Goal: Submit feedback/report problem

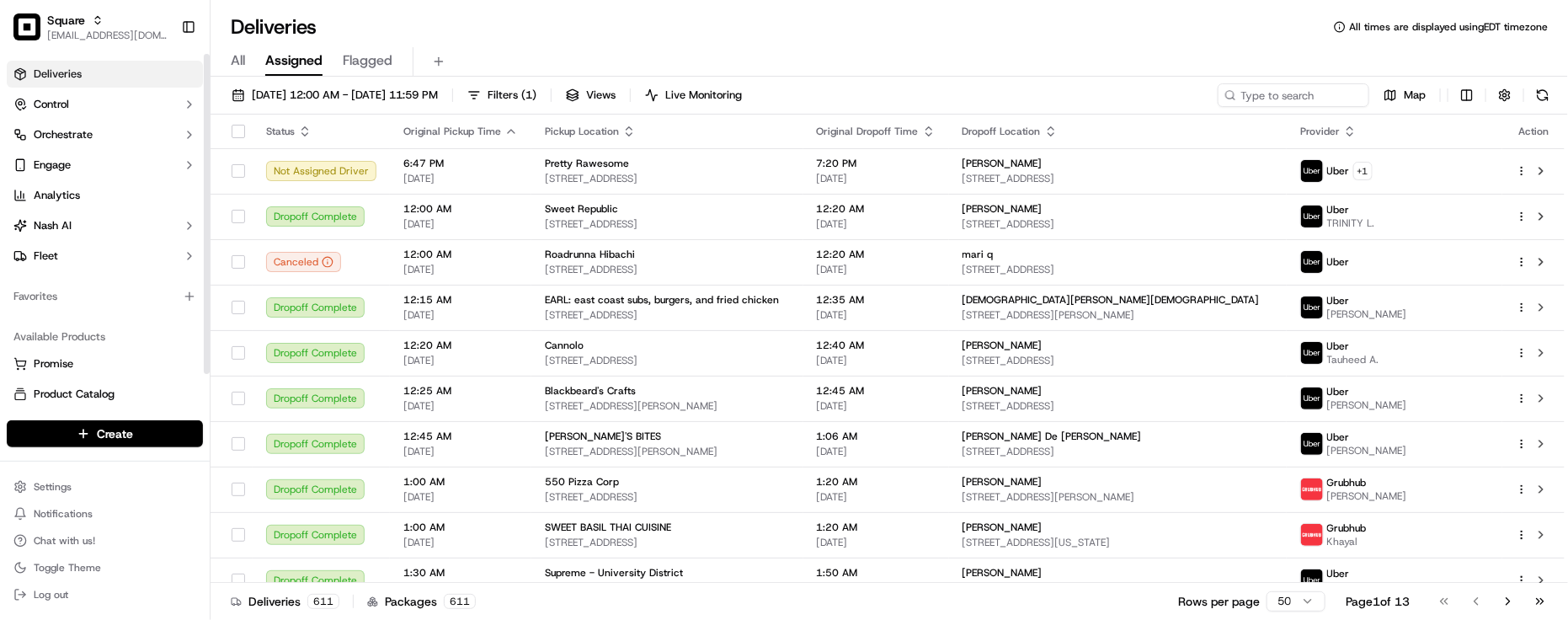
click at [81, 317] on div "Available Products Promise Product Catalog Returns" at bounding box center [105, 381] width 210 height 128
click at [35, 323] on div "Available Products" at bounding box center [105, 336] width 196 height 27
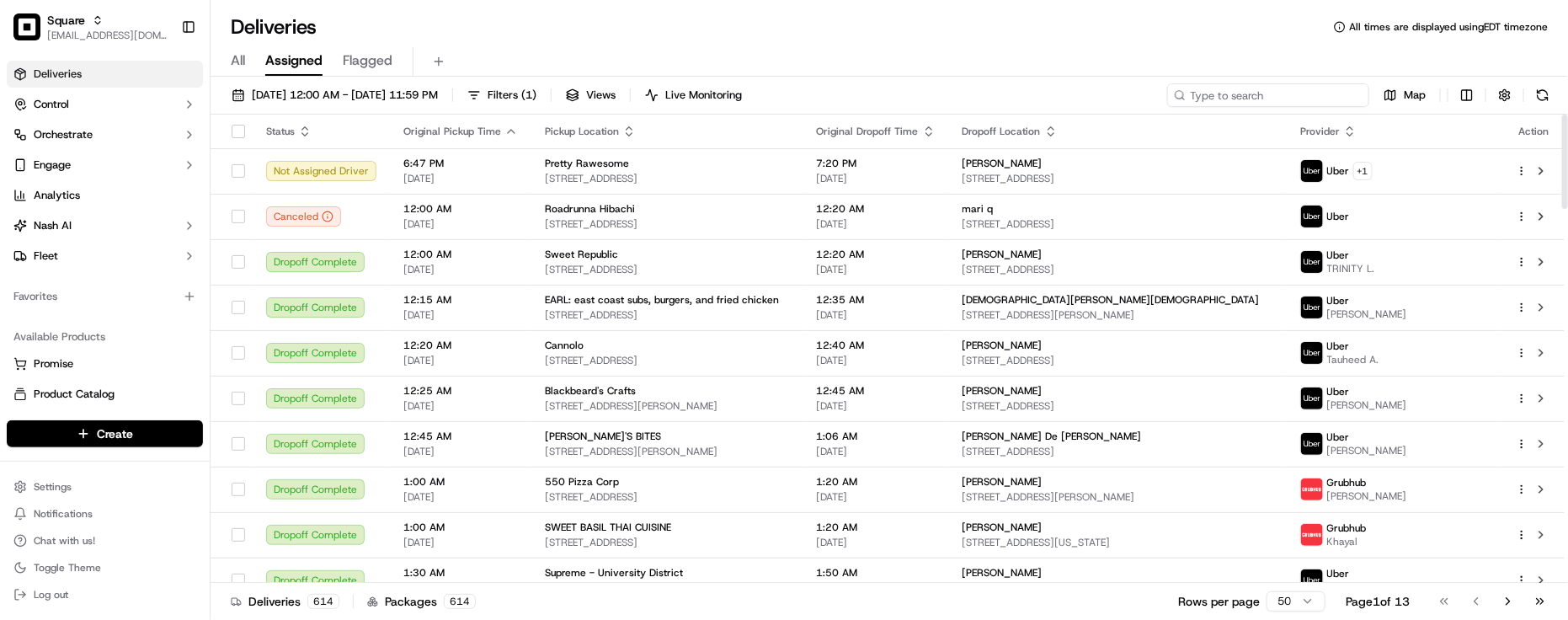
click at [1314, 93] on input at bounding box center [1268, 95] width 202 height 23
paste input "2679271"
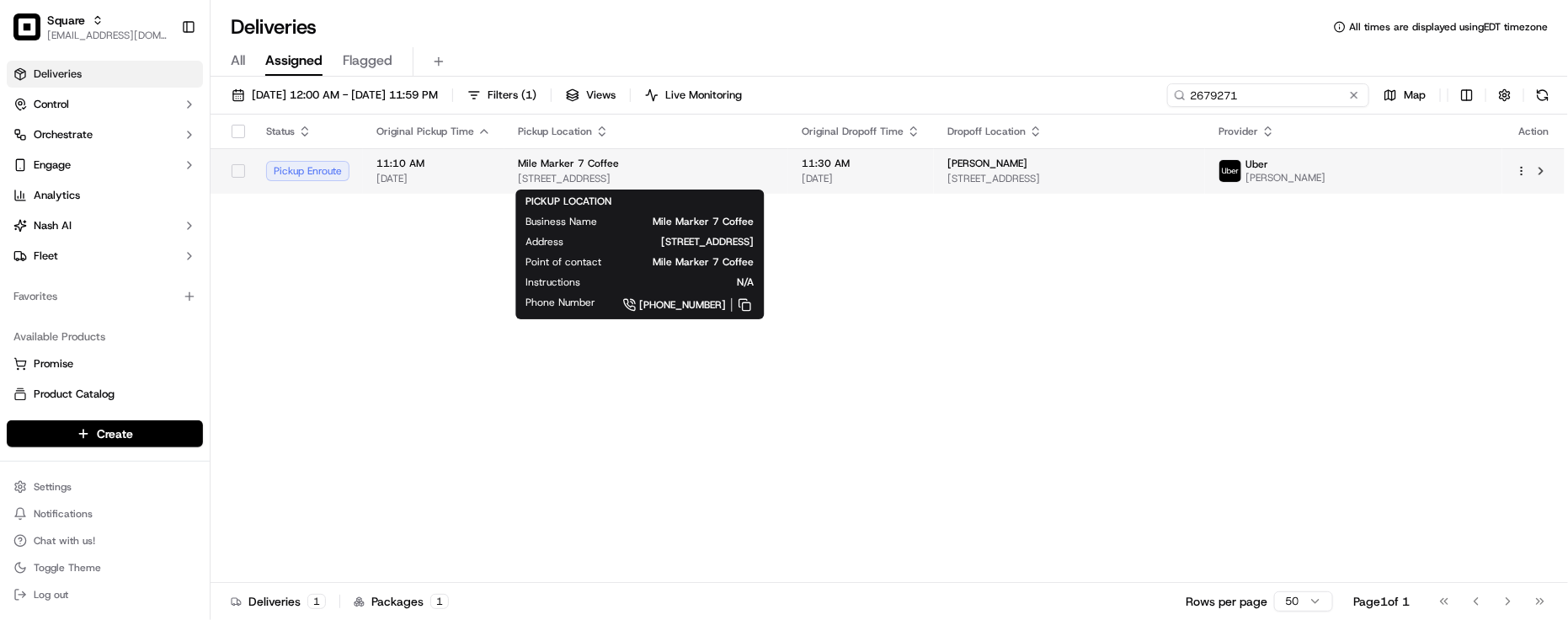
type input "2679271"
click at [709, 165] on div "Mile Marker 7 Coffee" at bounding box center [647, 164] width 257 height 14
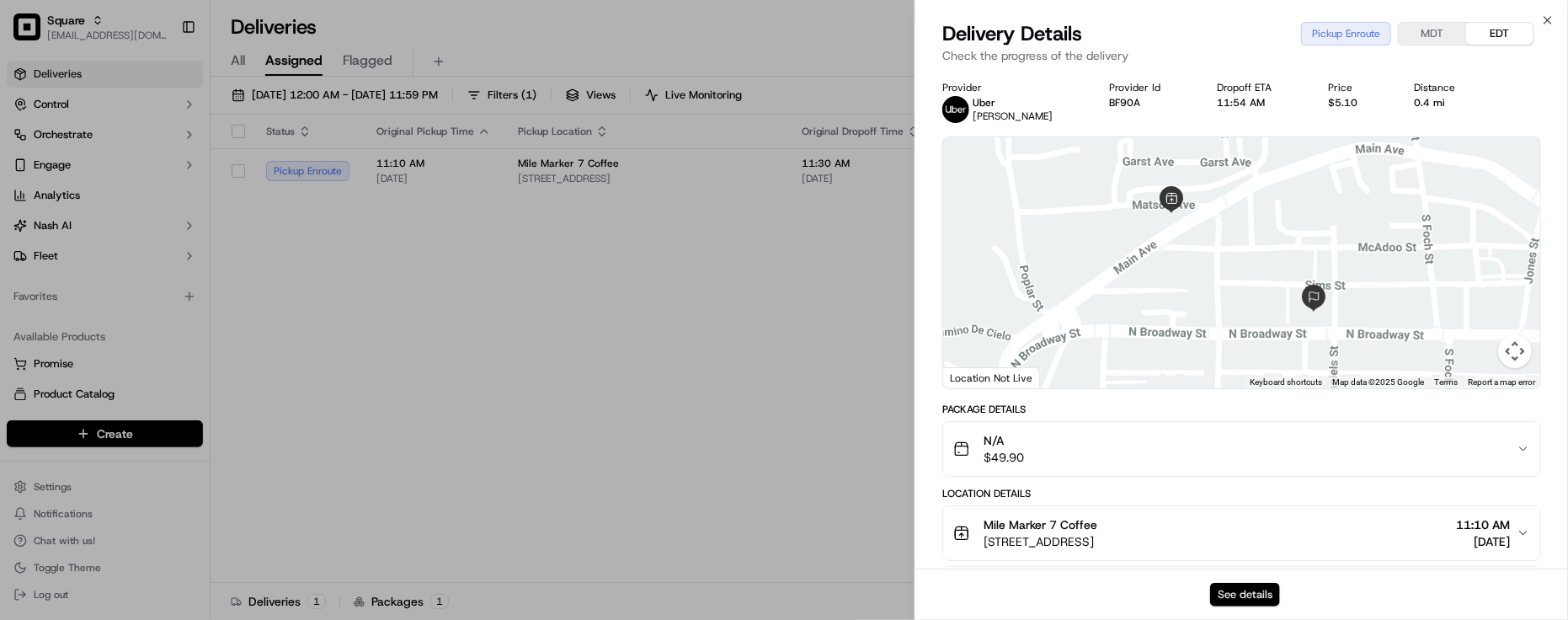
click at [1252, 607] on button "See details" at bounding box center [1245, 594] width 70 height 23
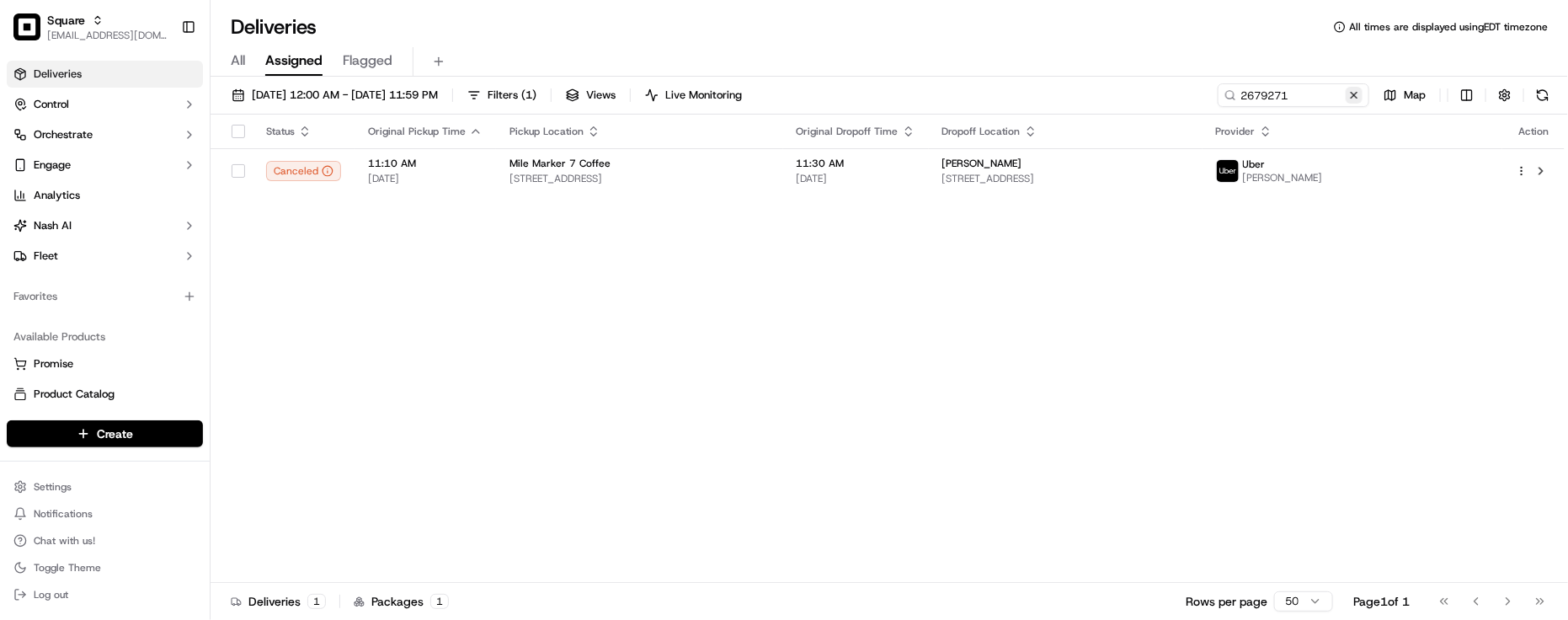
click at [1357, 91] on button at bounding box center [1354, 95] width 16 height 16
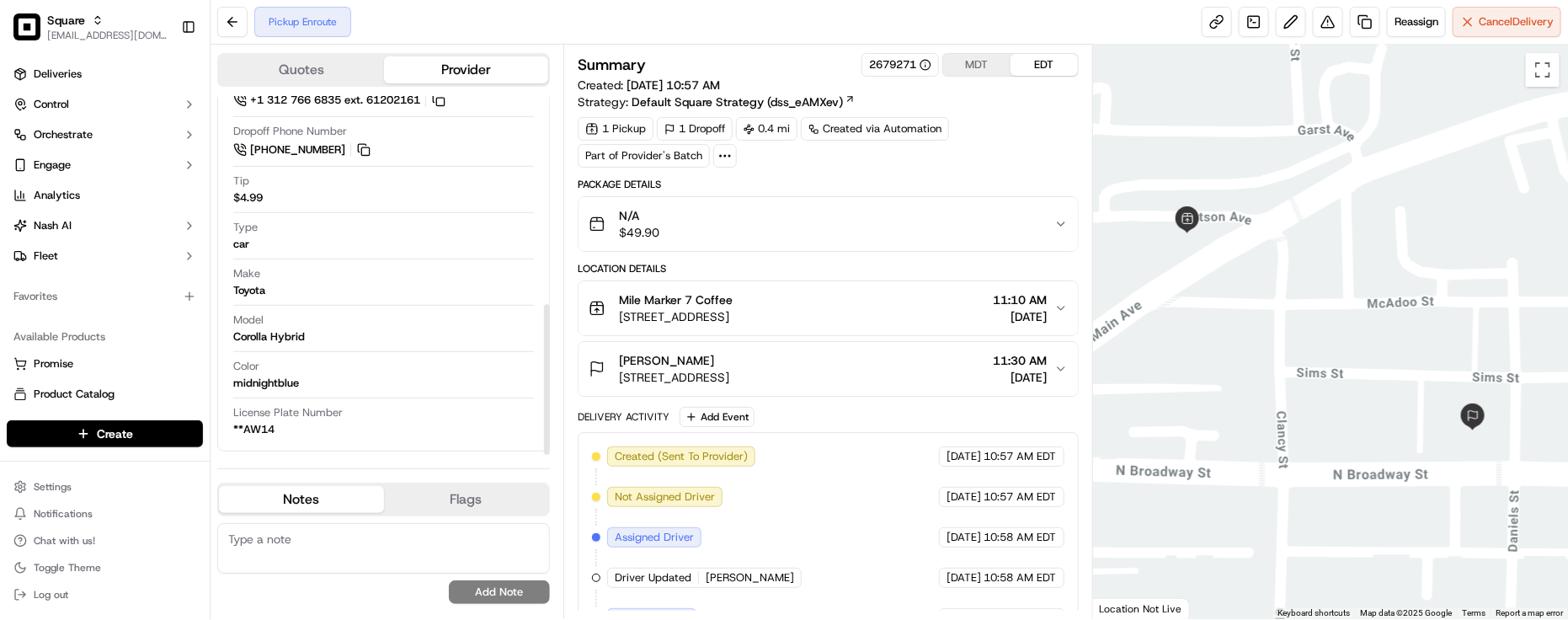
scroll to position [78, 0]
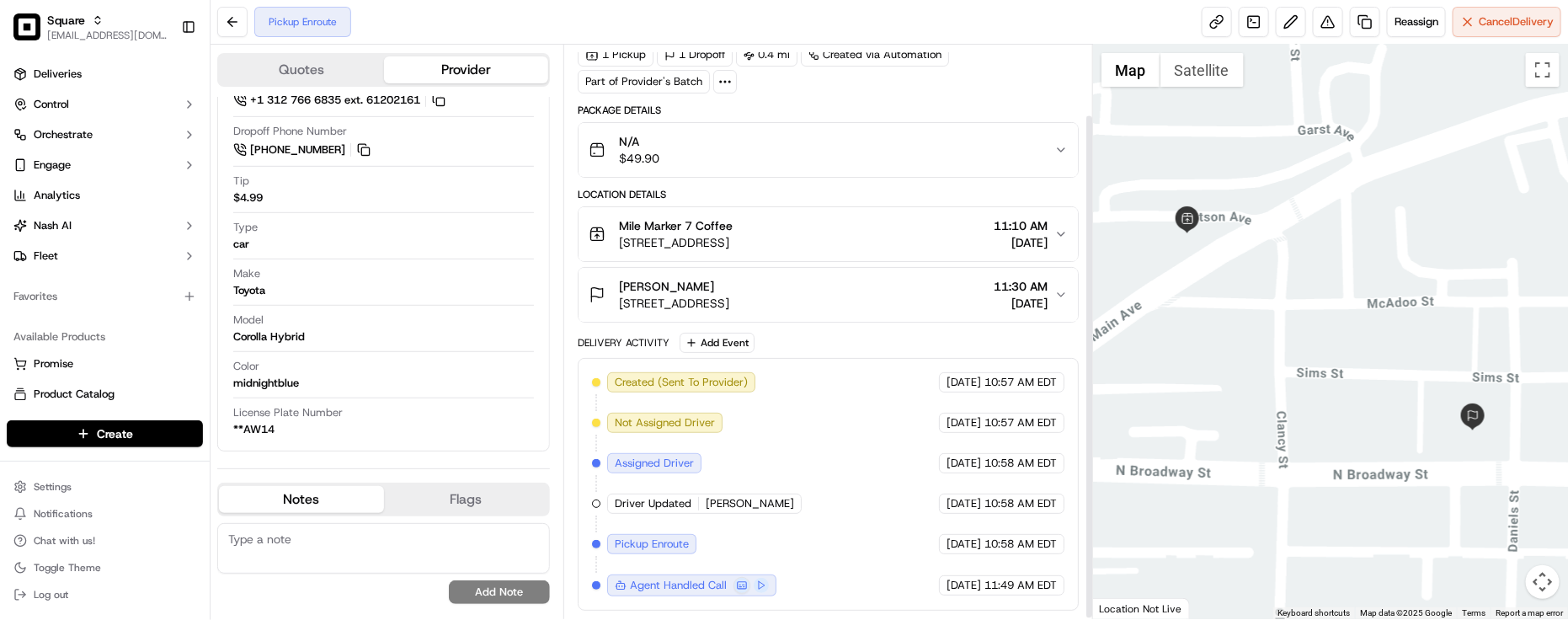
click at [882, 439] on div "Created (Sent To Provider) Uber [DATE] 10:57 AM EDT Not Assigned Driver Uber [D…" at bounding box center [828, 484] width 472 height 224
click at [860, 467] on div "Created (Sent To Provider) Uber [DATE] 10:57 AM EDT Not Assigned Driver Uber [D…" at bounding box center [828, 484] width 472 height 224
click at [342, 252] on div "Type car" at bounding box center [383, 240] width 301 height 40
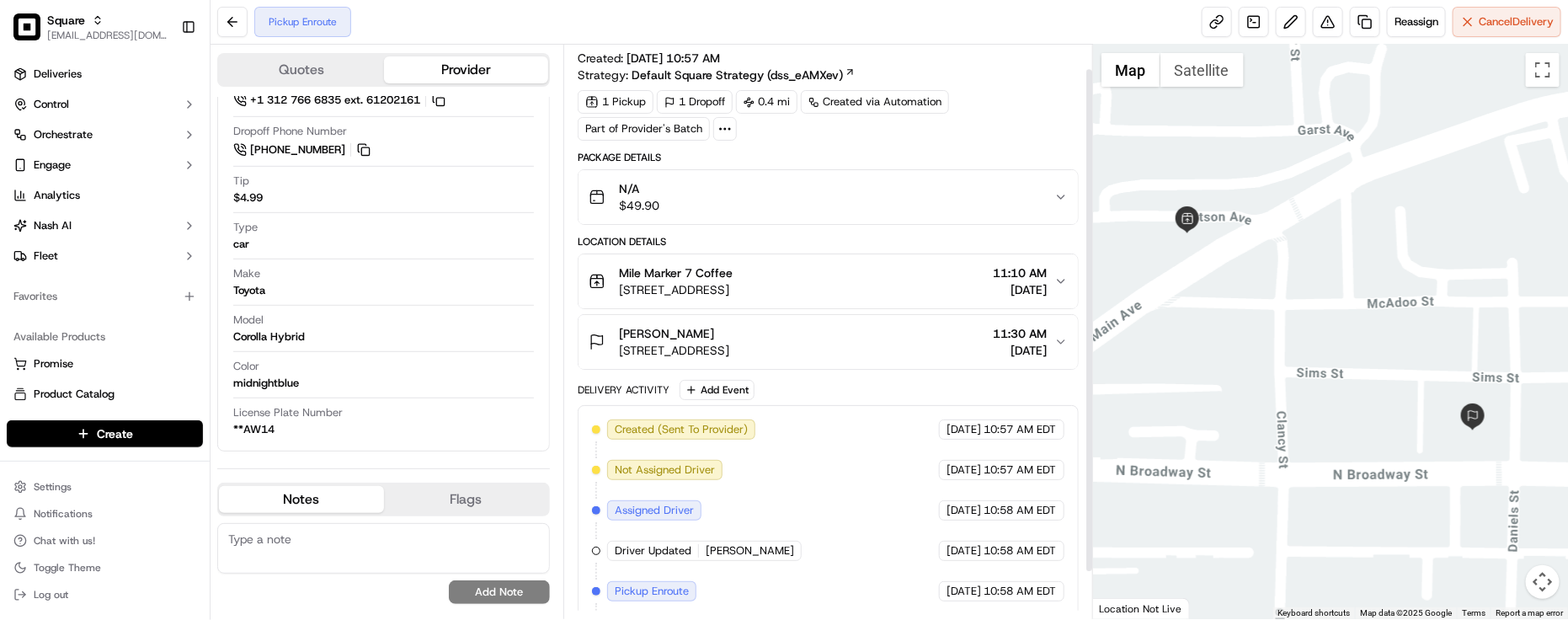
scroll to position [0, 0]
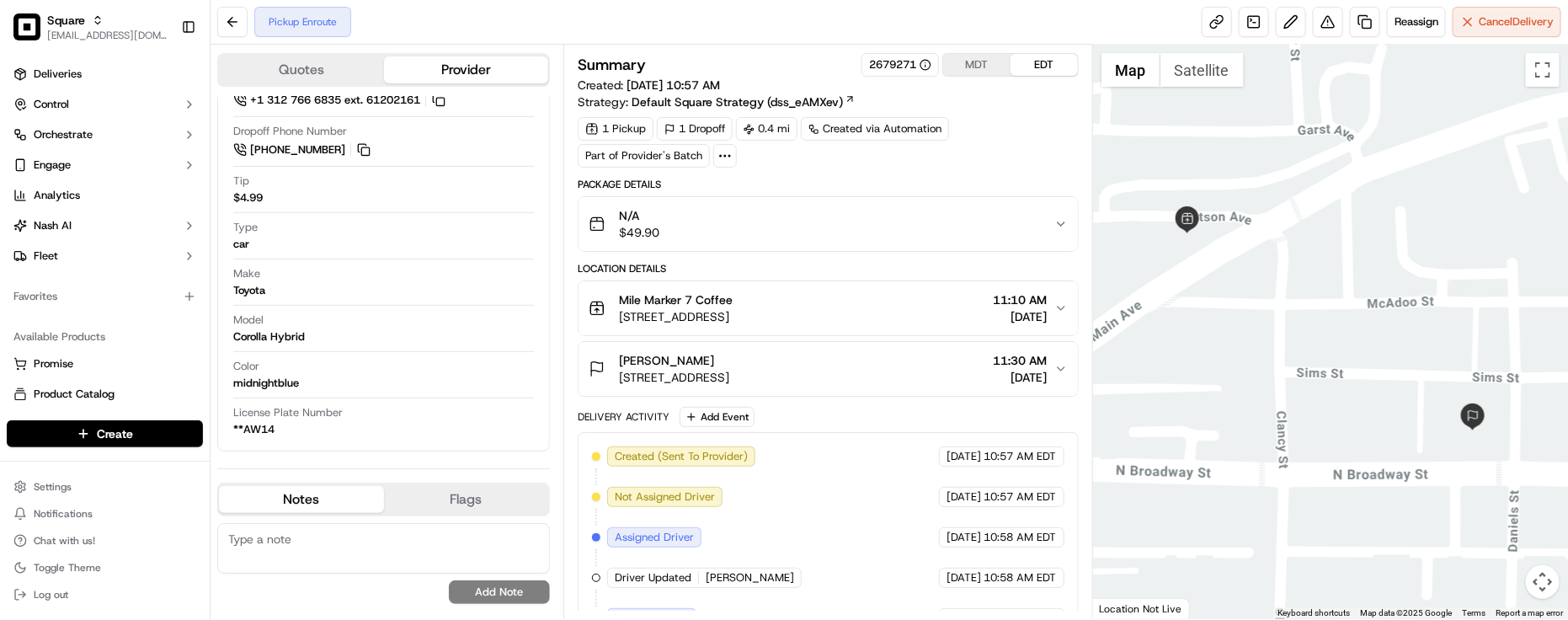
click at [994, 159] on div "1 Pickup 1 Dropoff 0.4 mi Created via Automation Part of Provider's Batch" at bounding box center [829, 142] width 501 height 50
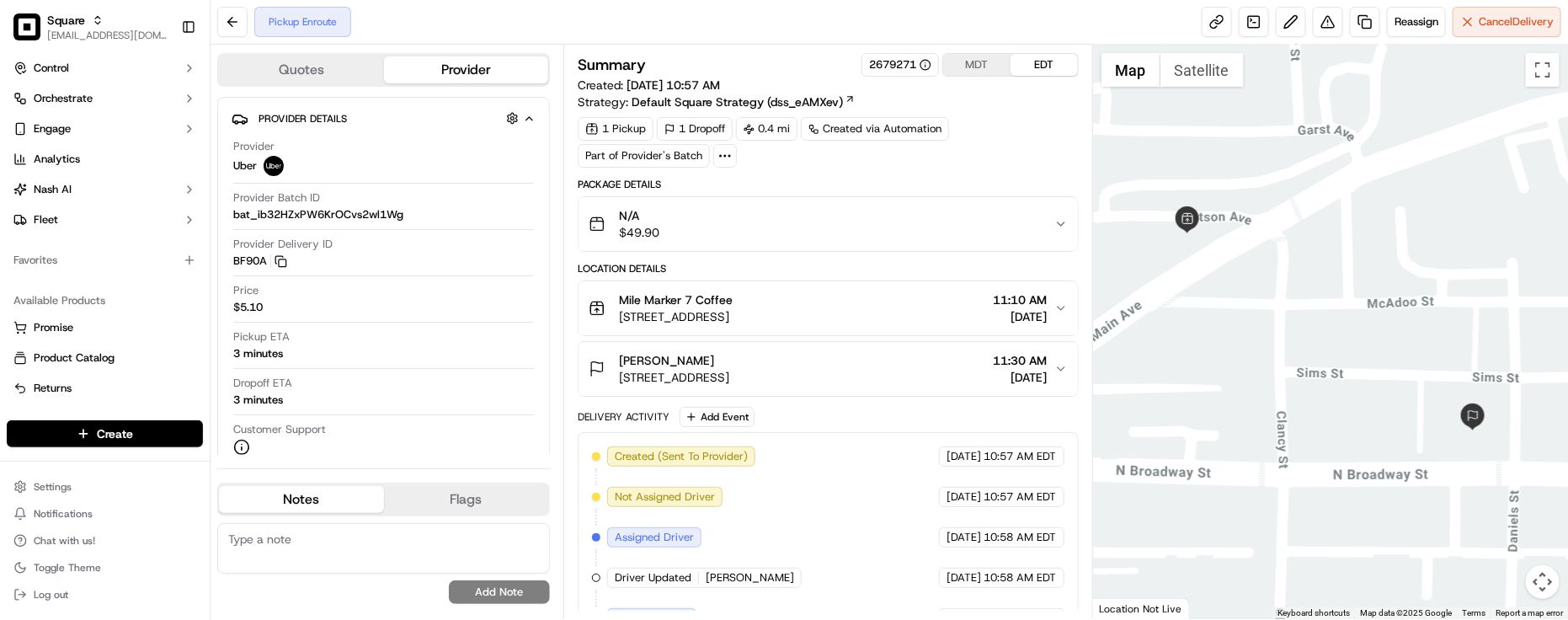
click at [907, 268] on div "Location Details" at bounding box center [829, 269] width 501 height 14
click at [908, 268] on div "Location Details" at bounding box center [829, 269] width 501 height 14
click at [1042, 156] on div "1 Pickup 1 Dropoff 0.4 mi Created via Automation Part of Provider's Batch" at bounding box center [829, 142] width 501 height 50
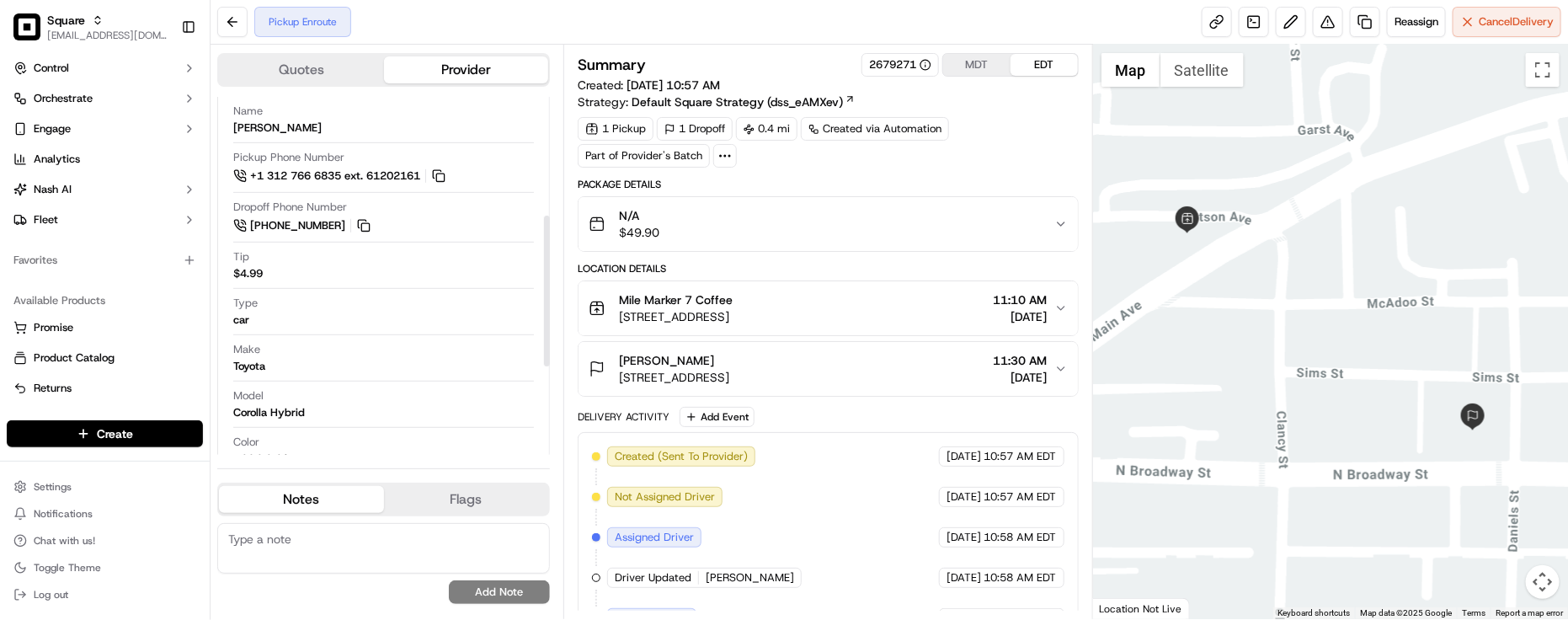
scroll to position [493, 0]
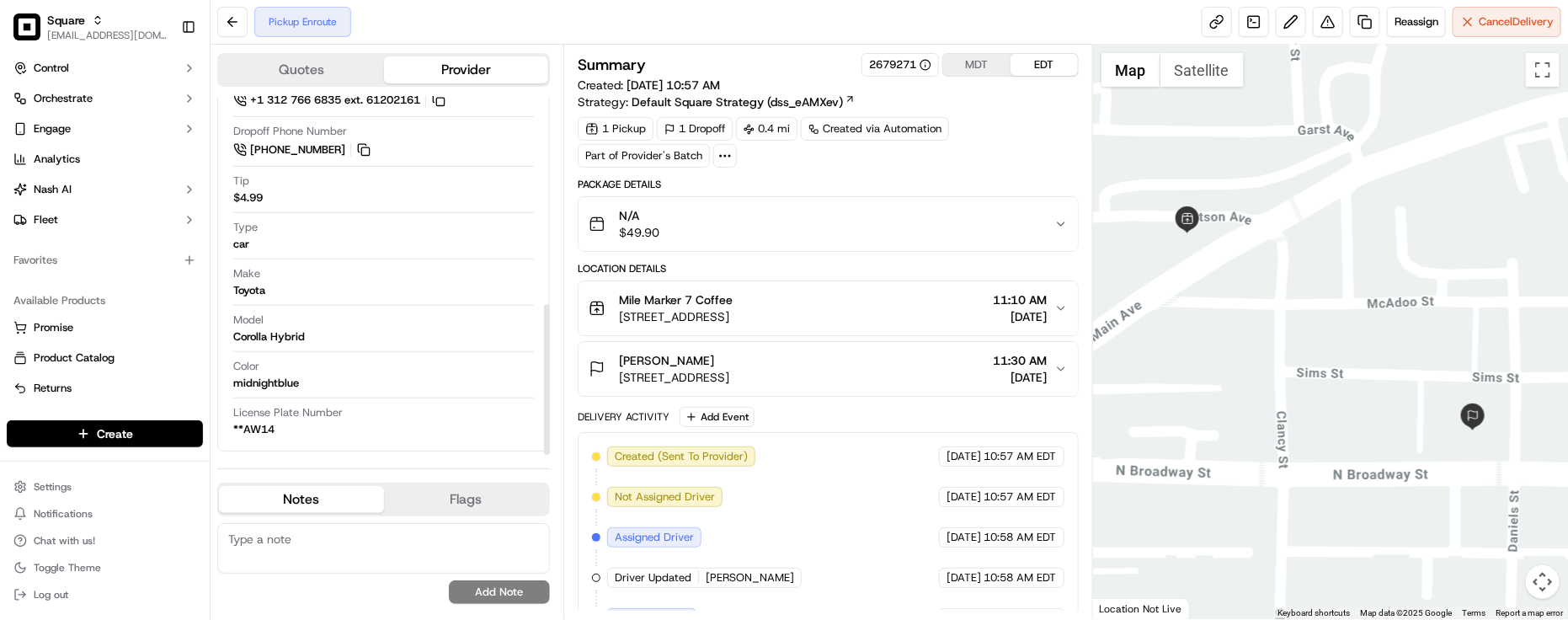
drag, startPoint x: 934, startPoint y: 160, endPoint x: 954, endPoint y: 153, distance: 21.2
click at [934, 160] on div "1 Pickup 1 Dropoff 0.4 mi Created via Automation Part of Provider's Batch" at bounding box center [829, 142] width 501 height 50
click at [1483, 23] on span "Cancel Delivery" at bounding box center [1516, 22] width 75 height 15
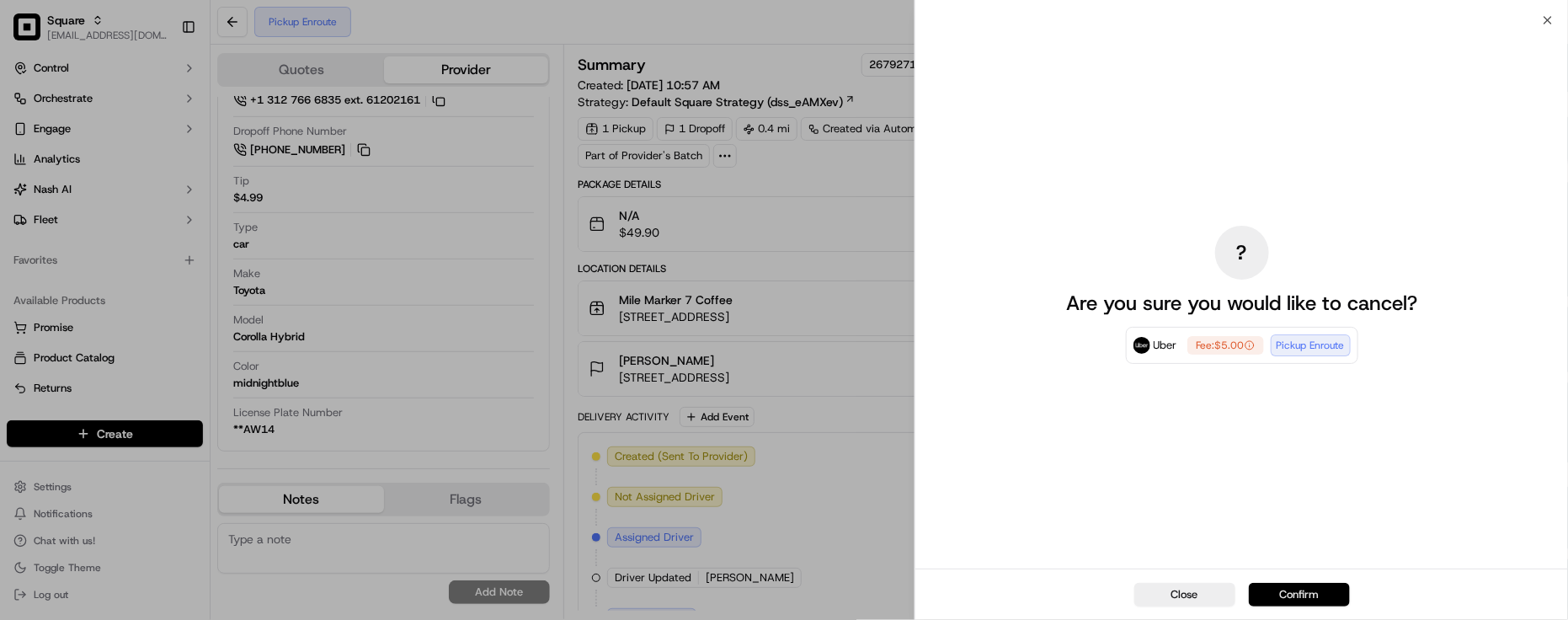
click at [1292, 603] on button "Confirm" at bounding box center [1299, 594] width 101 height 23
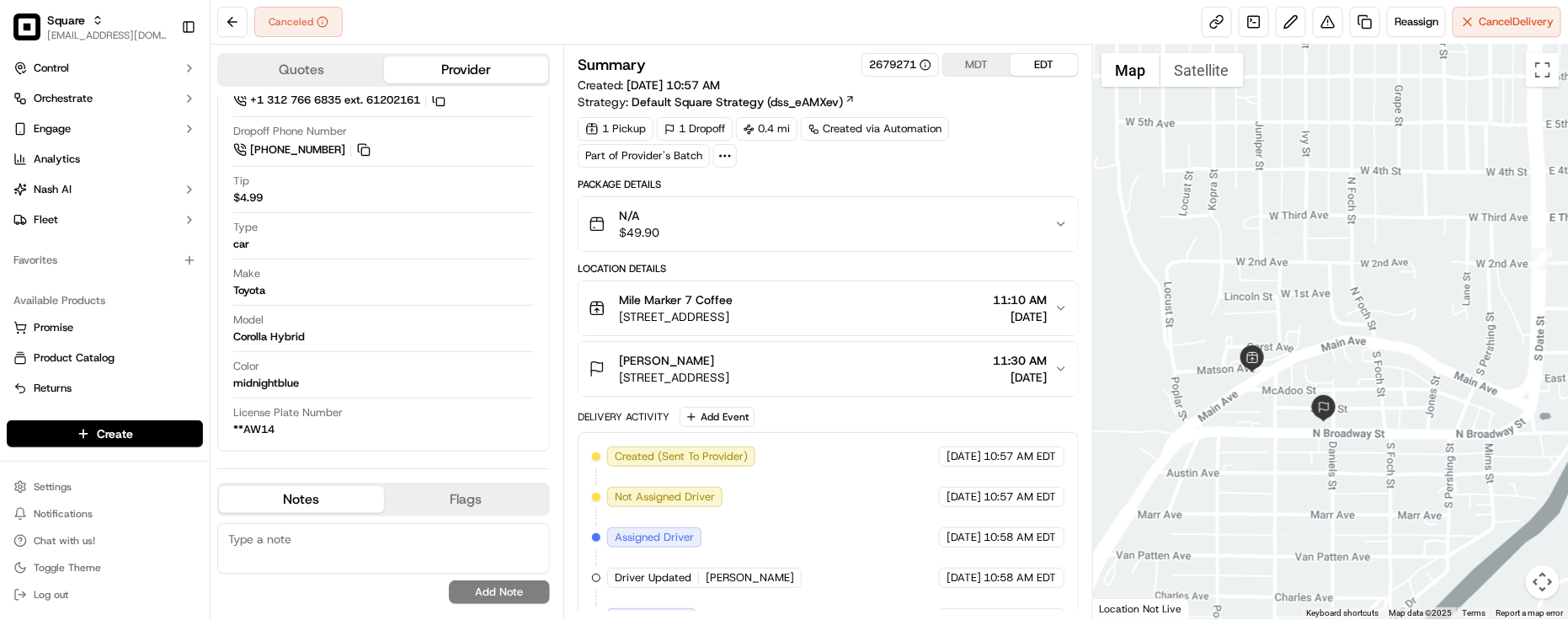
drag, startPoint x: 1243, startPoint y: 320, endPoint x: 1273, endPoint y: 406, distance: 91.1
click at [1280, 408] on div at bounding box center [1331, 331] width 475 height 575
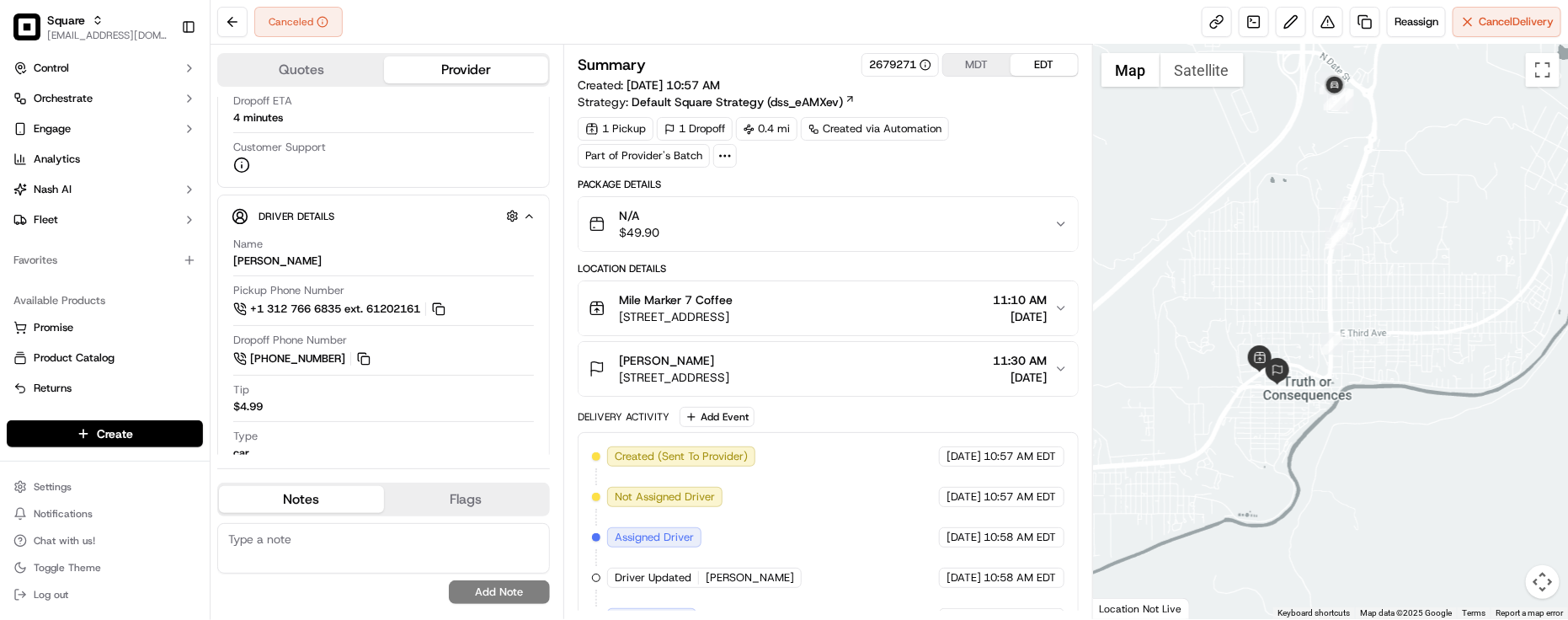
scroll to position [120, 0]
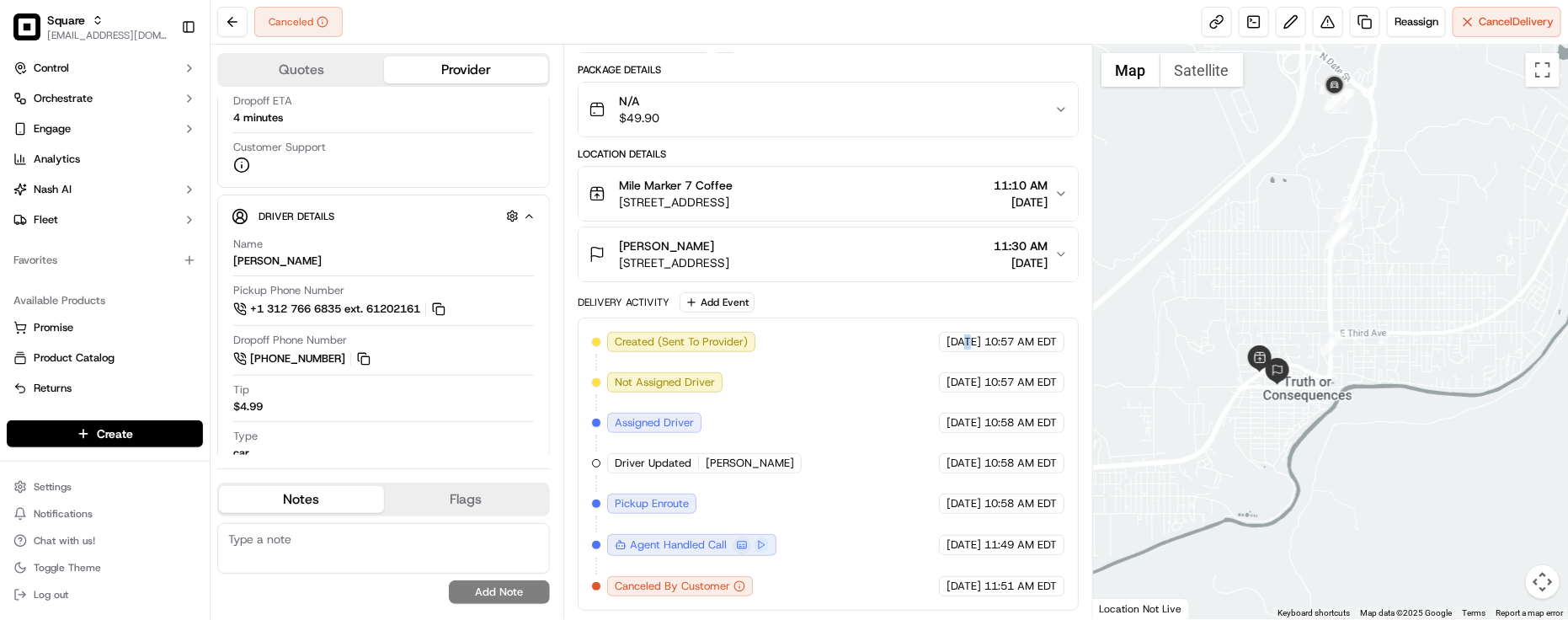
click at [947, 346] on span "[DATE]" at bounding box center [964, 342] width 35 height 15
click at [870, 427] on div "Created (Sent To Provider) Uber [DATE] 10:57 AM EDT Not Assigned Driver Uber [D…" at bounding box center [828, 464] width 472 height 264
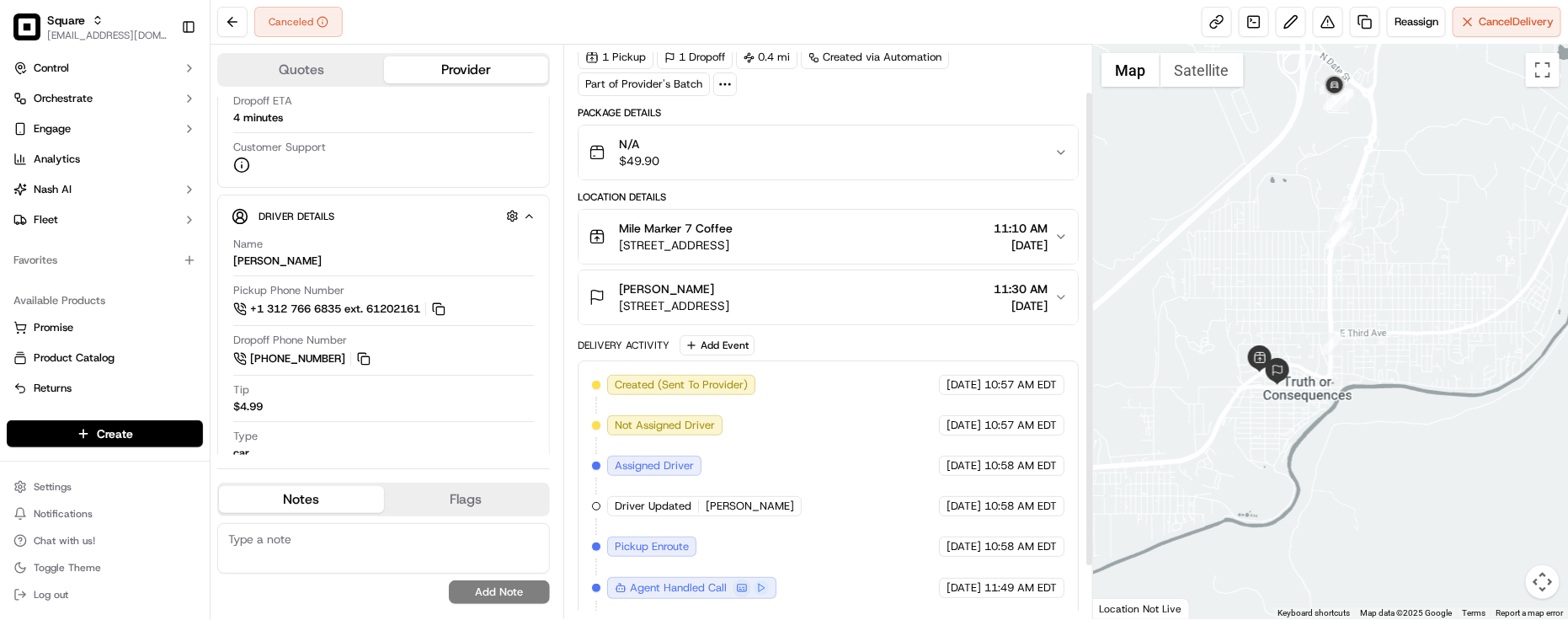
scroll to position [0, 0]
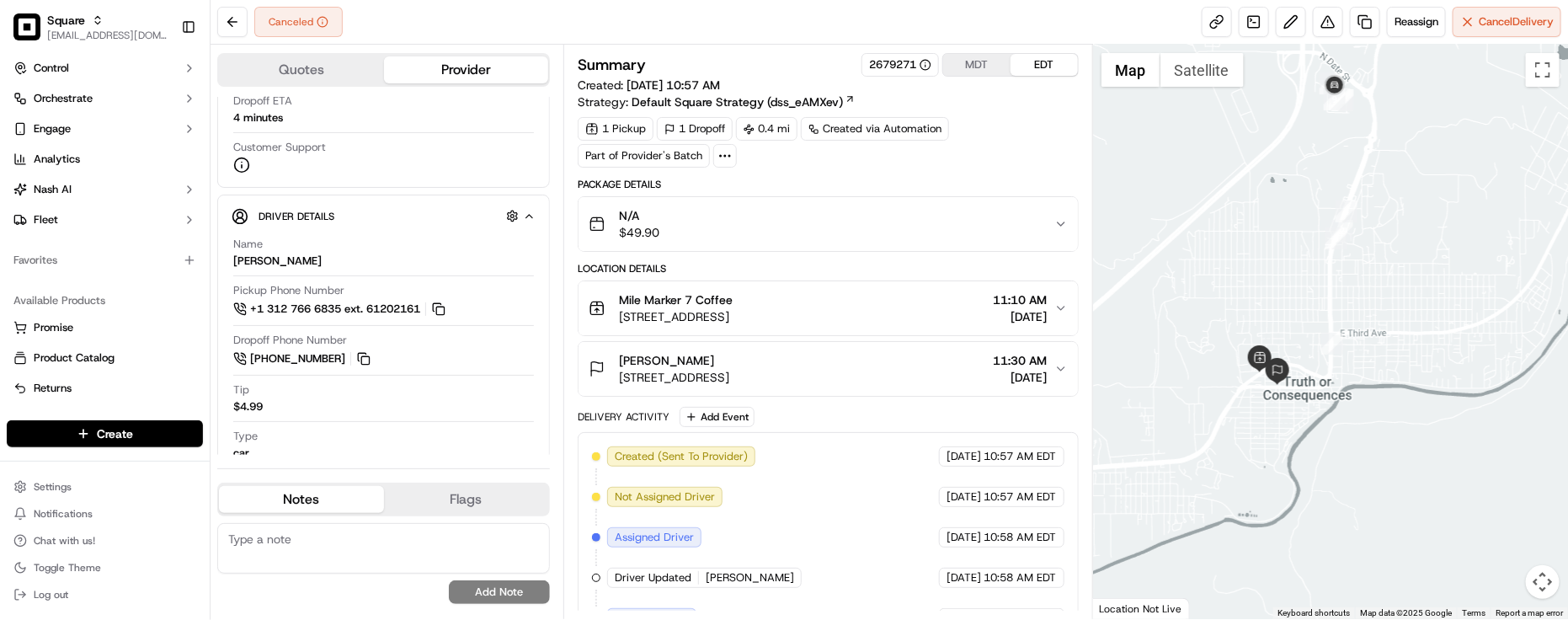
click at [1017, 139] on div "1 Pickup 1 Dropoff 0.4 mi Created via Automation Part of Provider's Batch" at bounding box center [829, 142] width 501 height 50
click at [1328, 22] on button at bounding box center [1328, 22] width 30 height 30
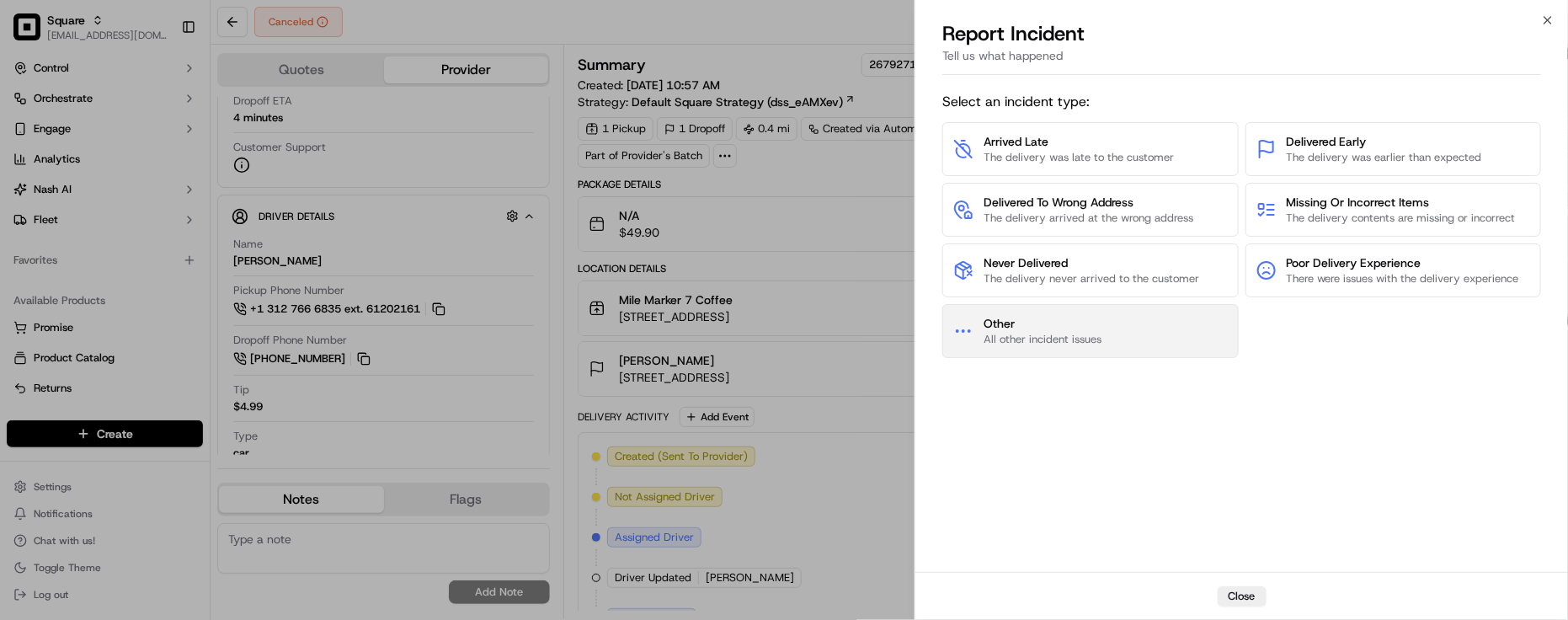
click at [1057, 316] on button "Other All other incident issues" at bounding box center [1090, 331] width 296 height 54
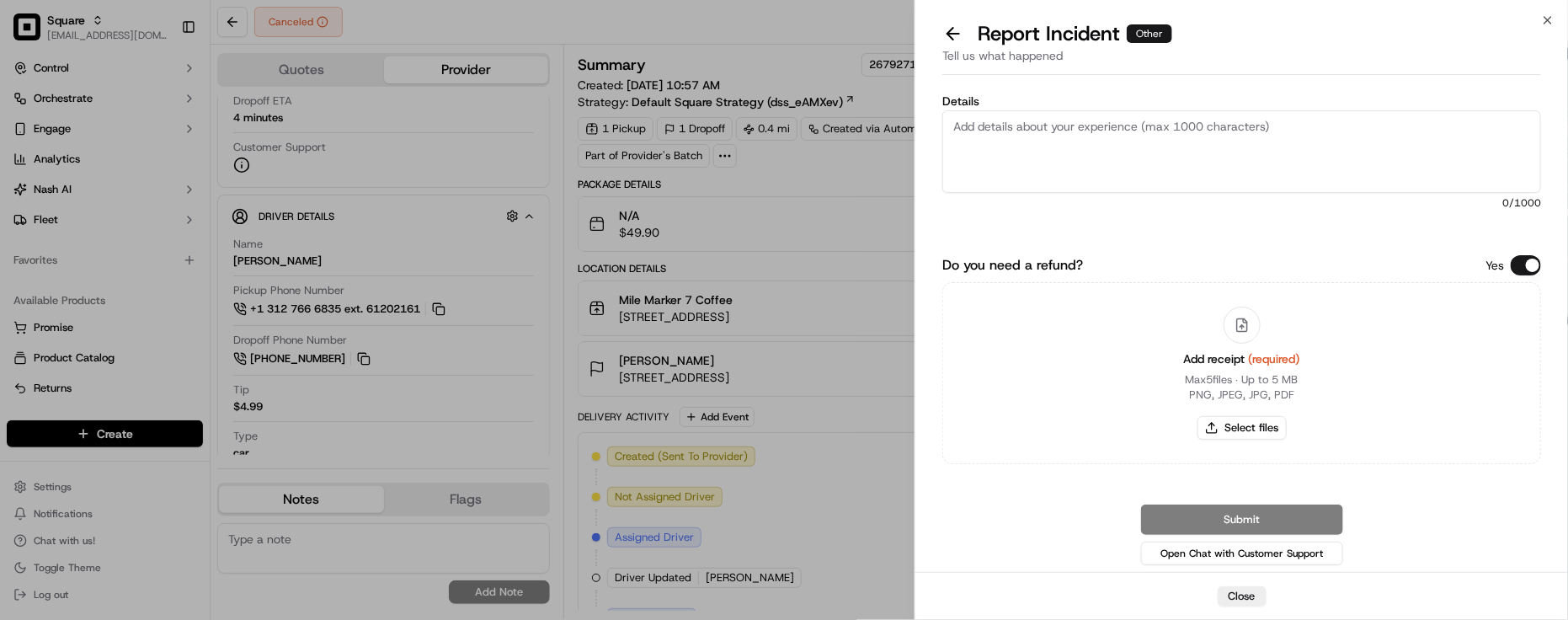
click at [1525, 254] on div "Details 0 /1000 Do you need a refund? Yes Add receipt (required) Max 5 files ∙ …" at bounding box center [1241, 327] width 599 height 484
click at [1523, 258] on button "Do you need a refund?" at bounding box center [1526, 264] width 30 height 20
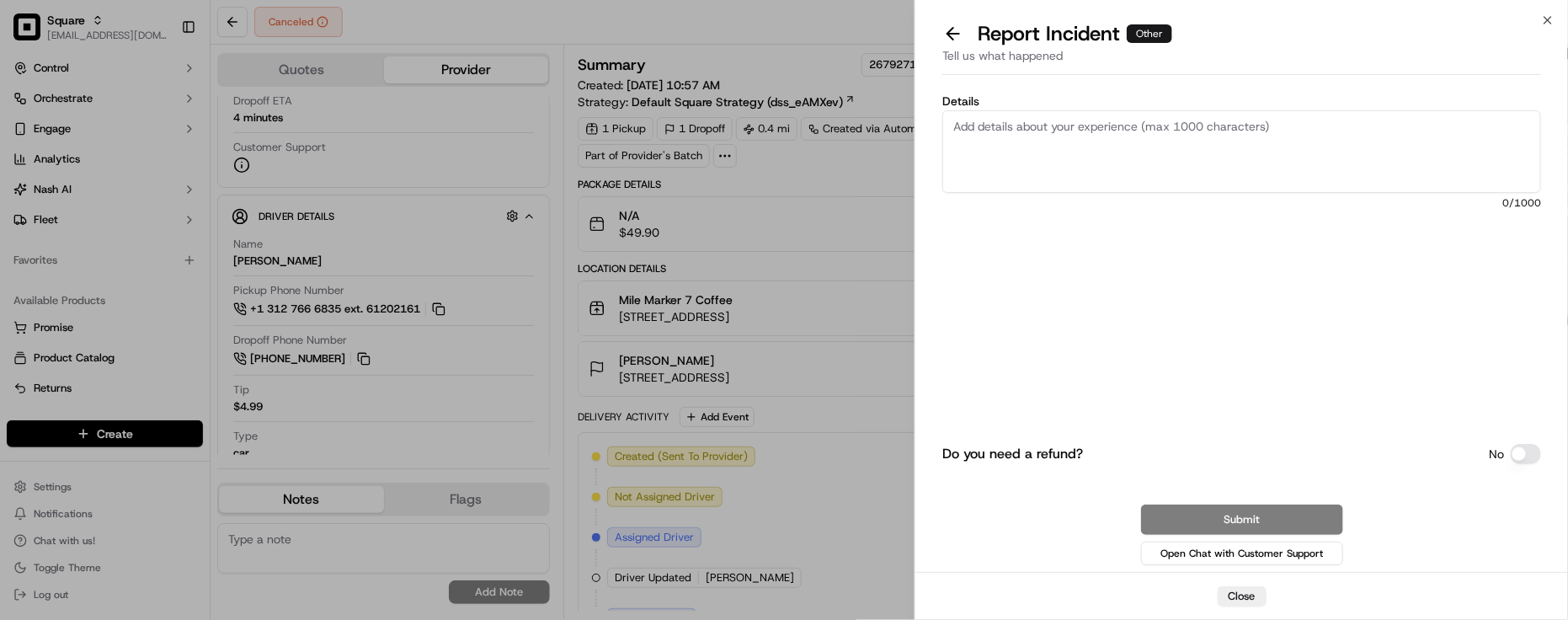
click at [1320, 110] on textarea "Details" at bounding box center [1241, 151] width 599 height 82
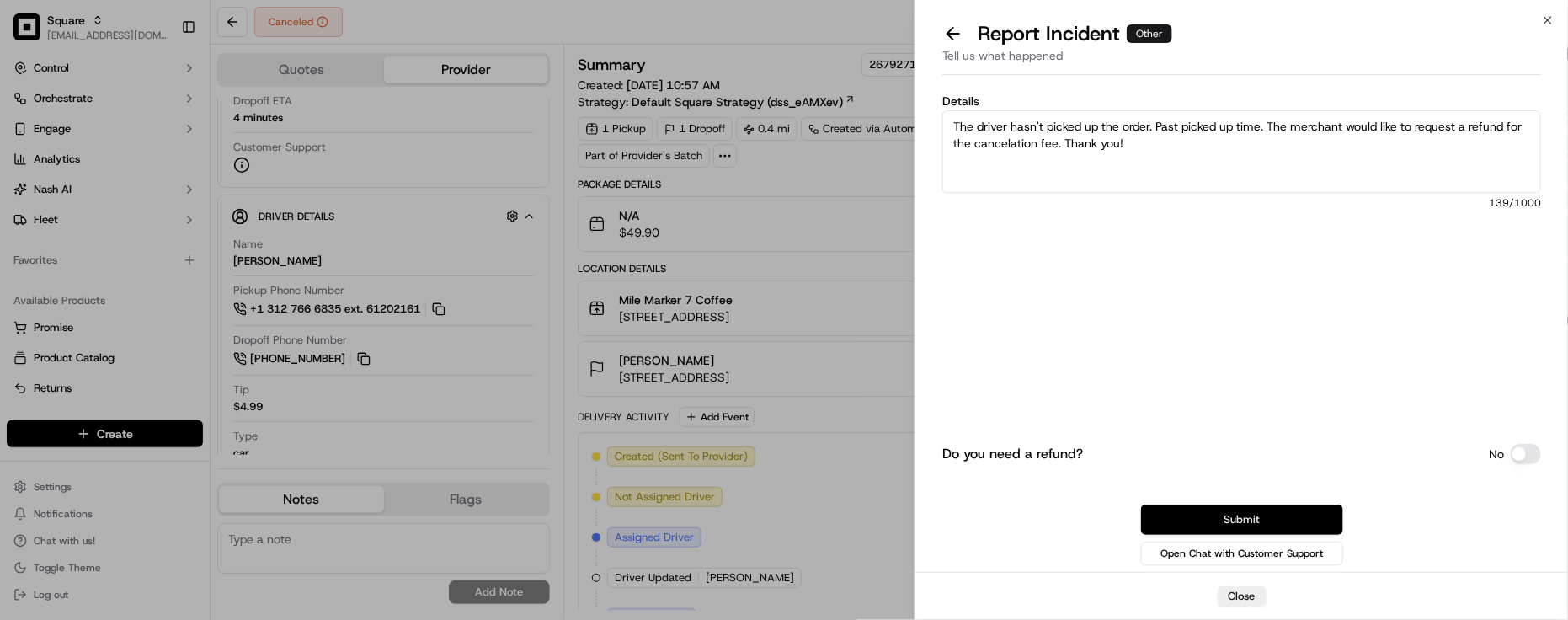
type textarea "The driver hasn't picked up the order. Past picked up time. The merchant would …"
click at [1265, 517] on button "Submit" at bounding box center [1242, 519] width 202 height 30
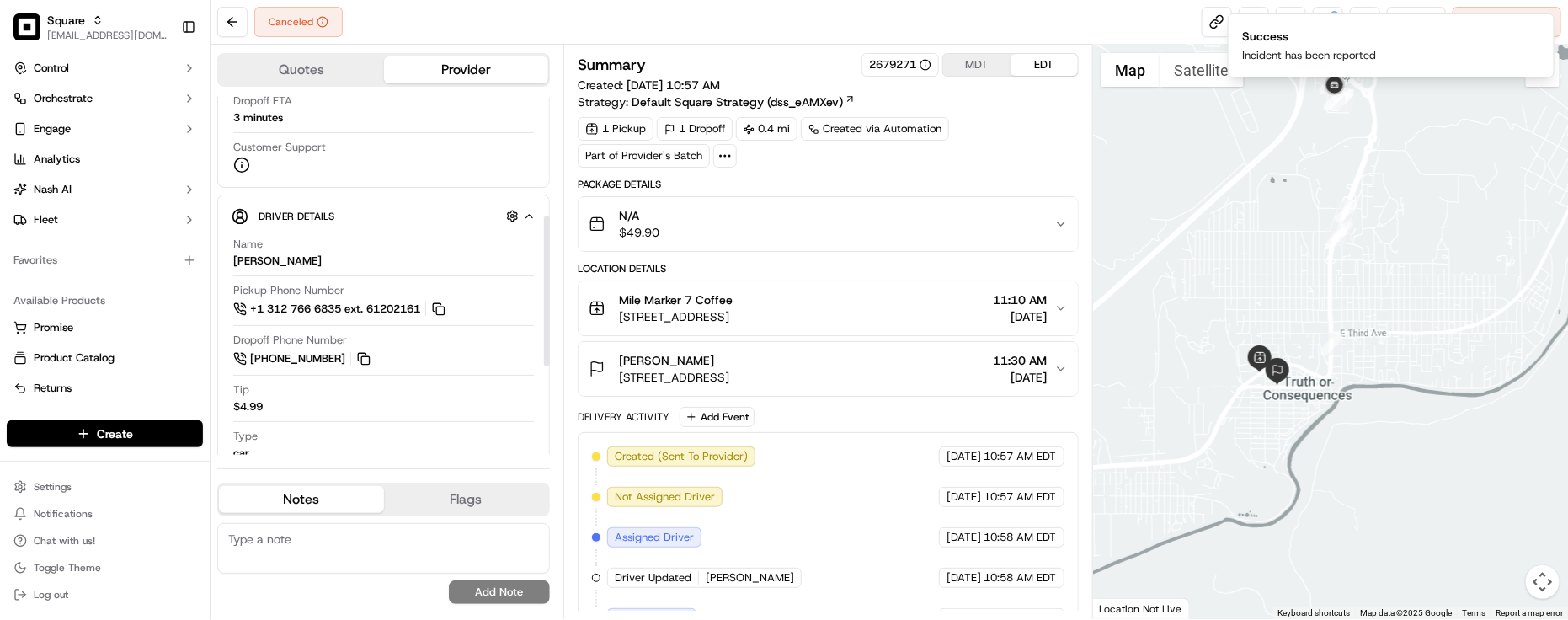
click at [399, 532] on textarea at bounding box center [384, 548] width 333 height 50
paste textarea "Caller Information: Merchant -"
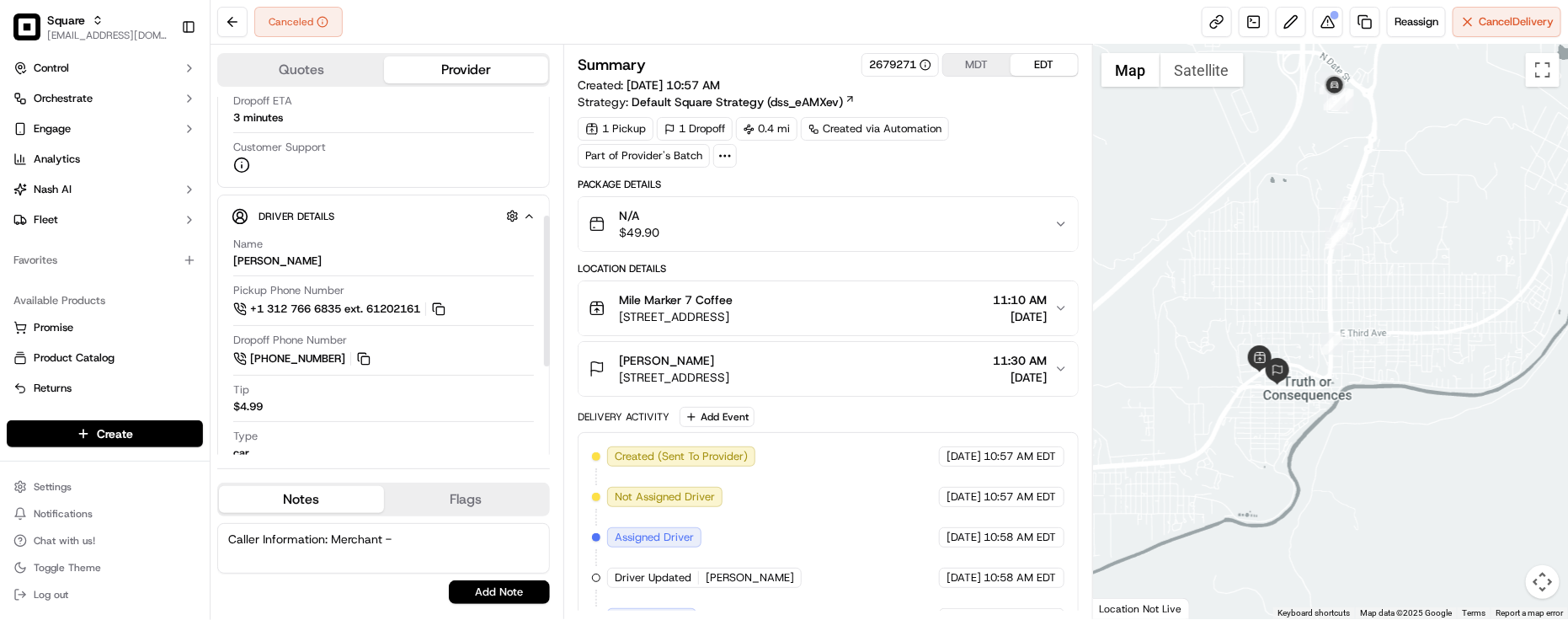
click at [430, 538] on textarea "Caller Information: Merchant -" at bounding box center [384, 548] width 333 height 50
paste textarea "Reason for call: Cancellation"
click at [376, 443] on div "Type car" at bounding box center [383, 445] width 301 height 32
click at [375, 576] on div "Caller Information: Merchant - Reason for call: Cancellation No results found A…" at bounding box center [384, 563] width 333 height 81
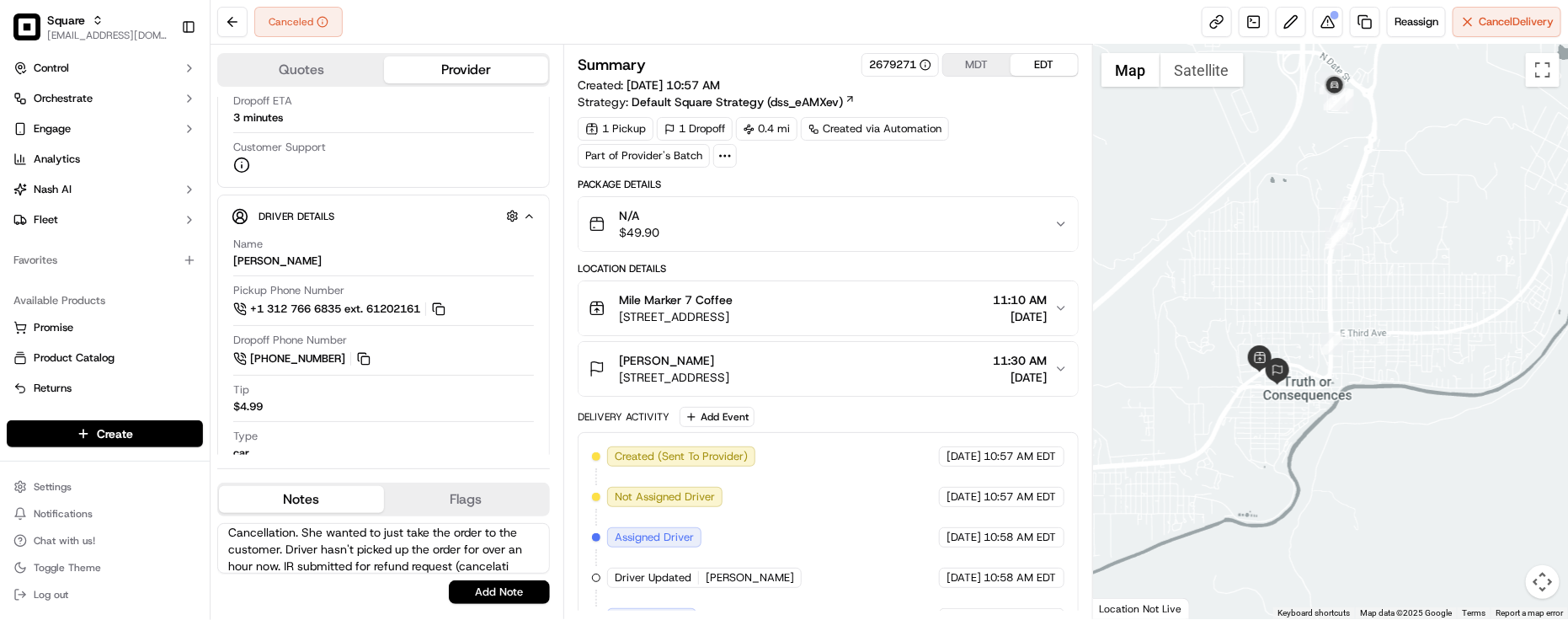
scroll to position [41, 0]
type textarea "Caller Information: Merchant - Reason for call: Cancellation. She wanted to jus…"
click at [539, 583] on button "Add Note" at bounding box center [499, 591] width 101 height 23
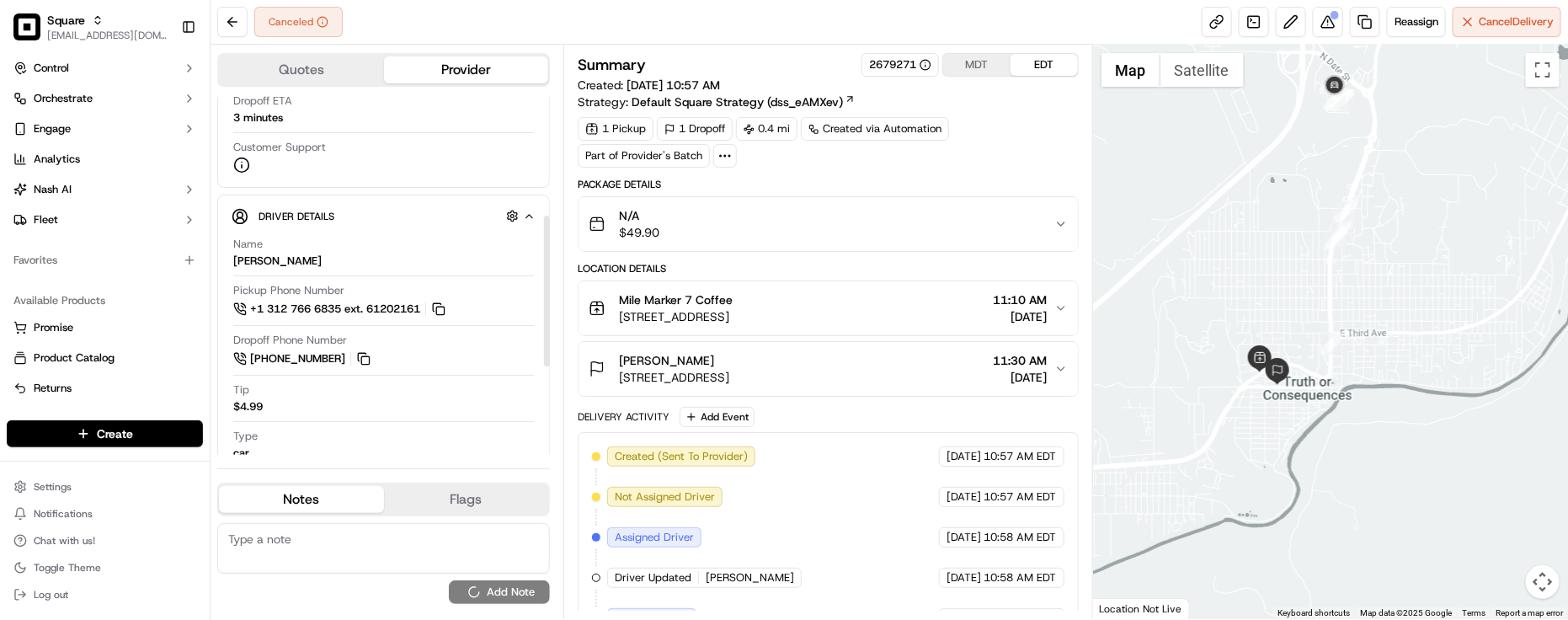
scroll to position [0, 0]
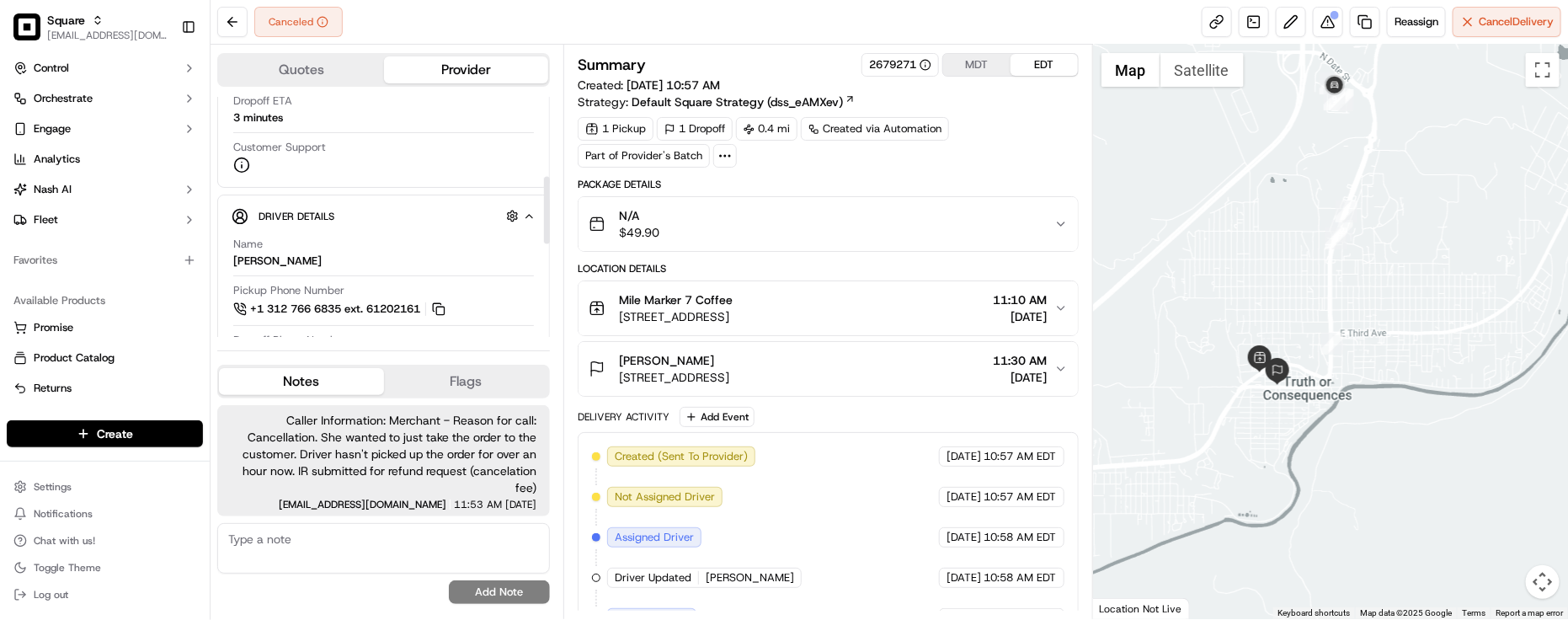
click at [787, 442] on div "Created (Sent To Provider) Uber [DATE] 10:57 AM EDT Not Assigned Driver Uber [D…" at bounding box center [829, 578] width 501 height 293
click at [381, 234] on div "Name [PERSON_NAME] Pickup Phone Number +1 312 766 6835 ext. 61202161 Dropoff Ph…" at bounding box center [383, 441] width 304 height 423
click at [539, 238] on div "Driver Details Hidden ( 5 ) Name [PERSON_NAME] Pickup Phone Number +1 312 766 6…" at bounding box center [384, 427] width 333 height 466
